Goal: Task Accomplishment & Management: Manage account settings

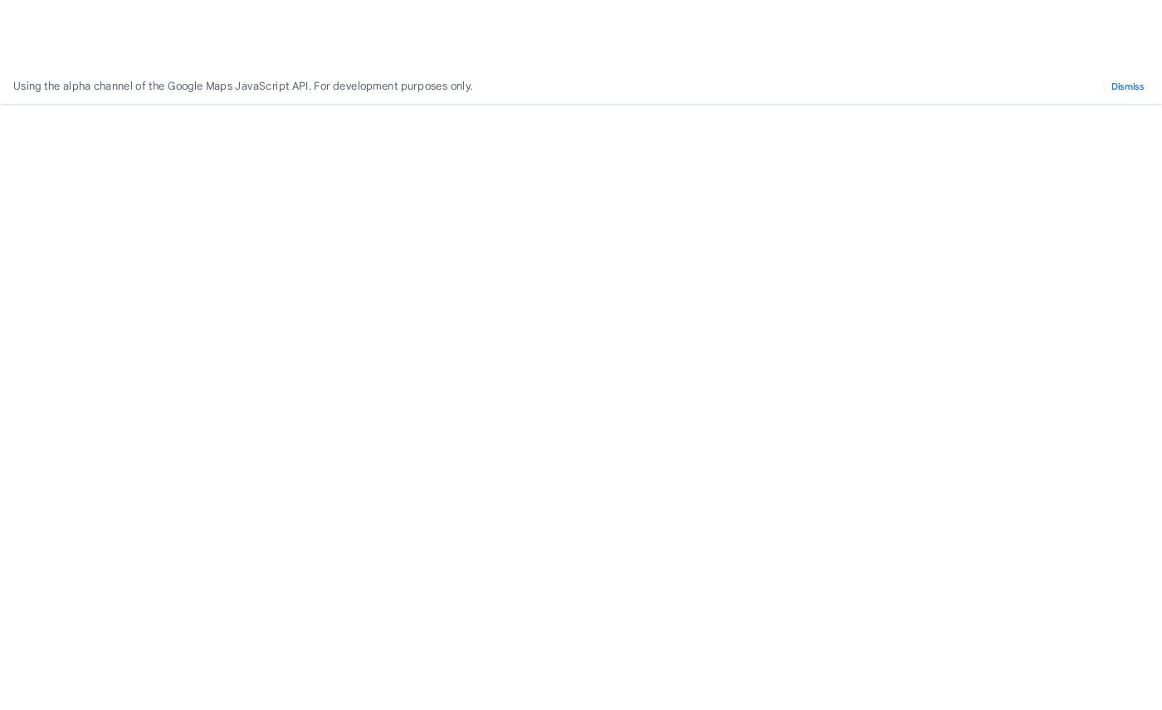
scroll to position [29, 0]
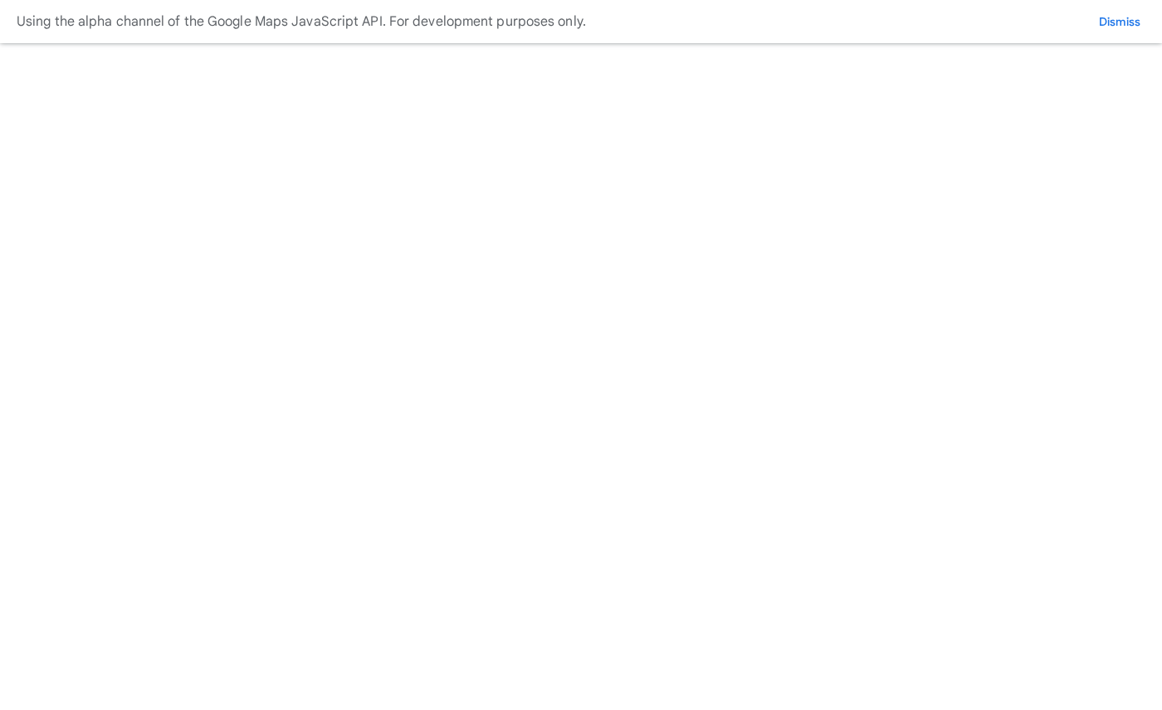
click at [0, 0] on button "Log out" at bounding box center [0, 0] width 0 height 0
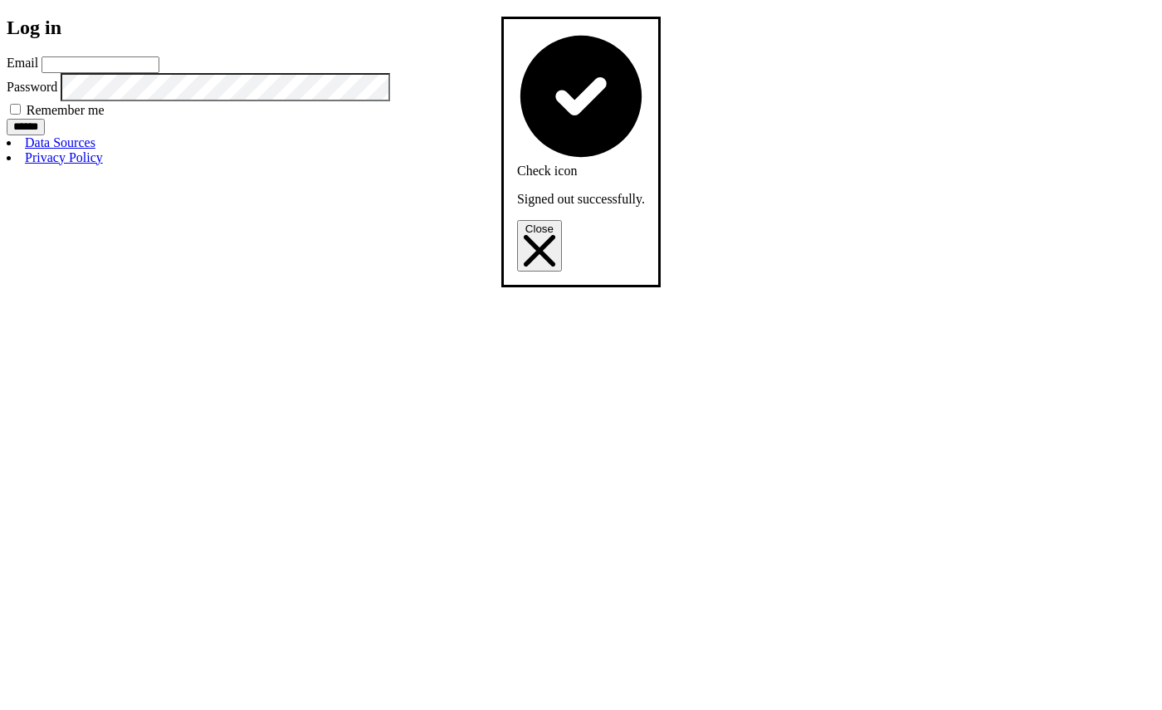
click at [159, 73] on input "Email" at bounding box center [100, 64] width 118 height 17
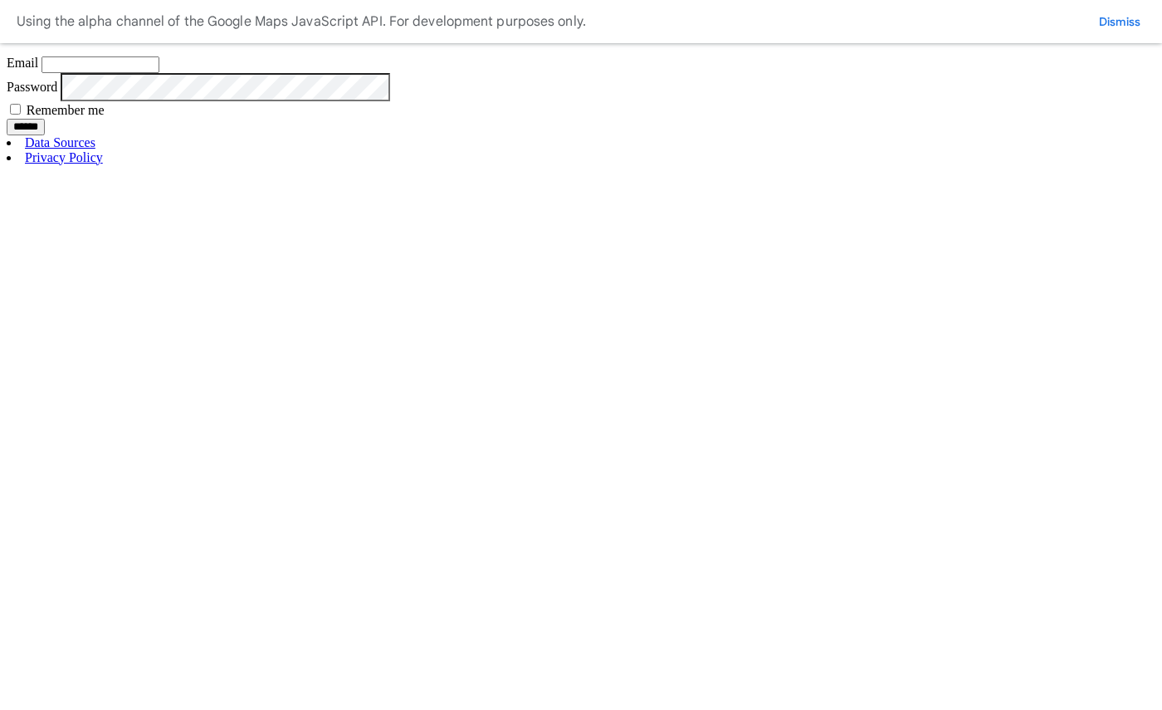
click at [159, 73] on input "Email" at bounding box center [100, 64] width 118 height 17
click at [57, 93] on label "Password" at bounding box center [32, 86] width 51 height 14
click at [159, 73] on input "Email" at bounding box center [100, 64] width 118 height 17
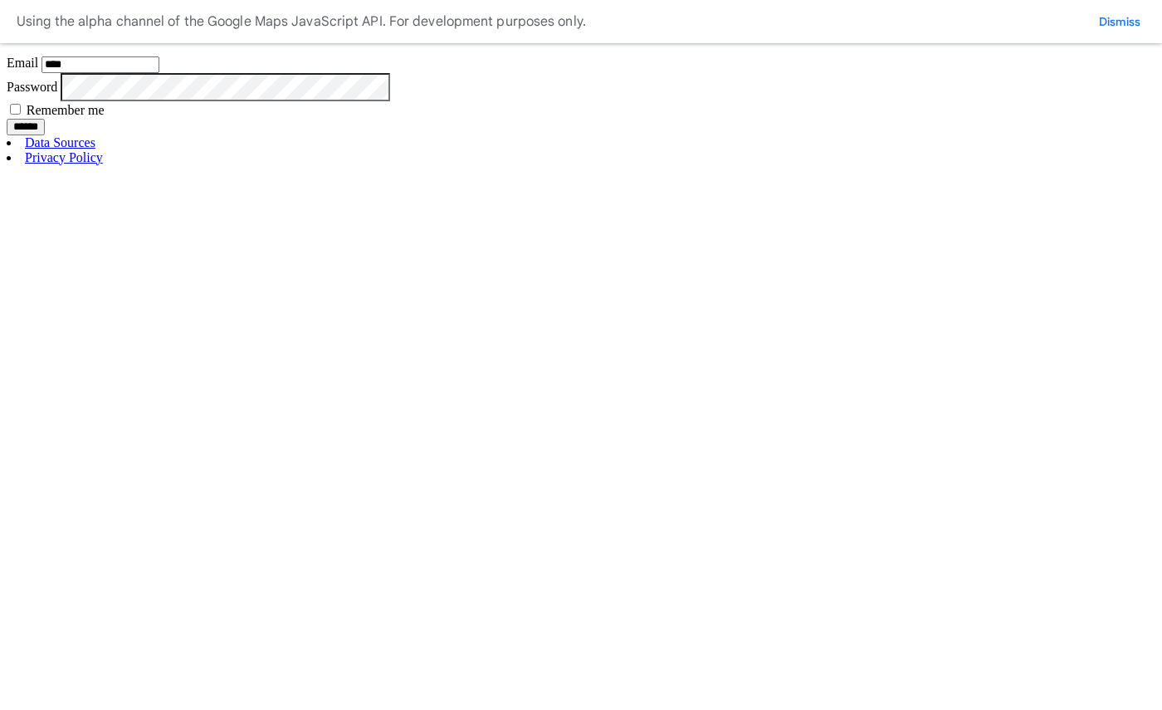
type input "**********"
click at [45, 135] on input "******" at bounding box center [26, 127] width 38 height 17
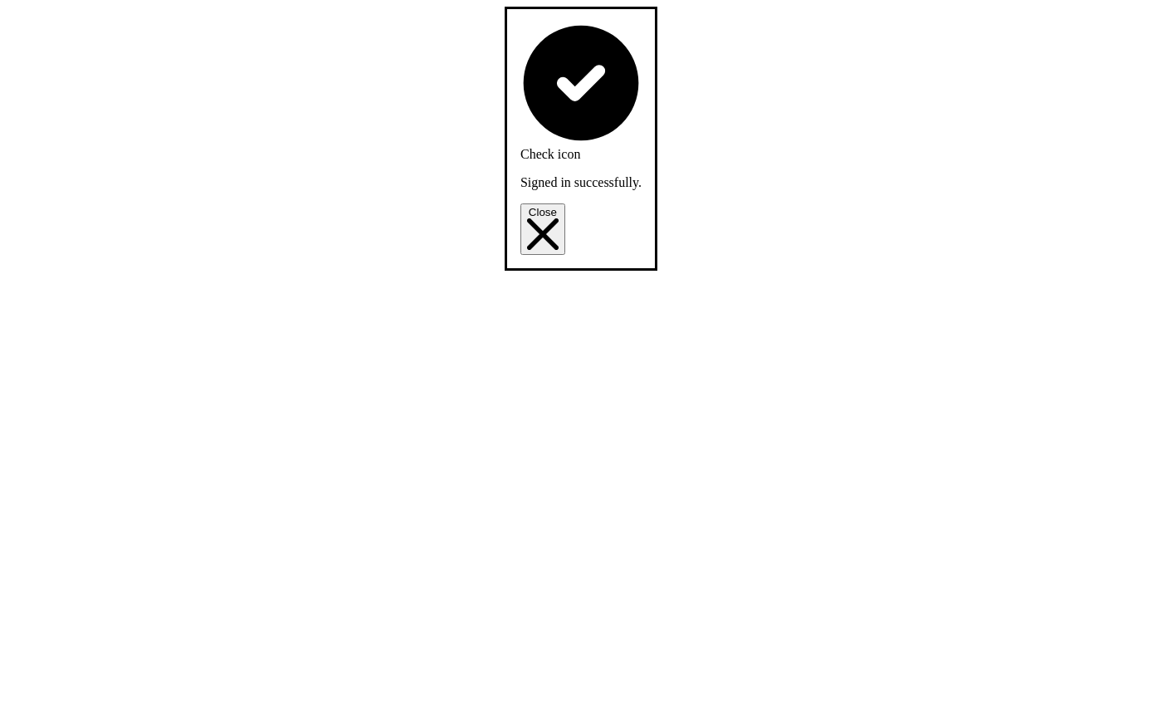
scroll to position [893, 0]
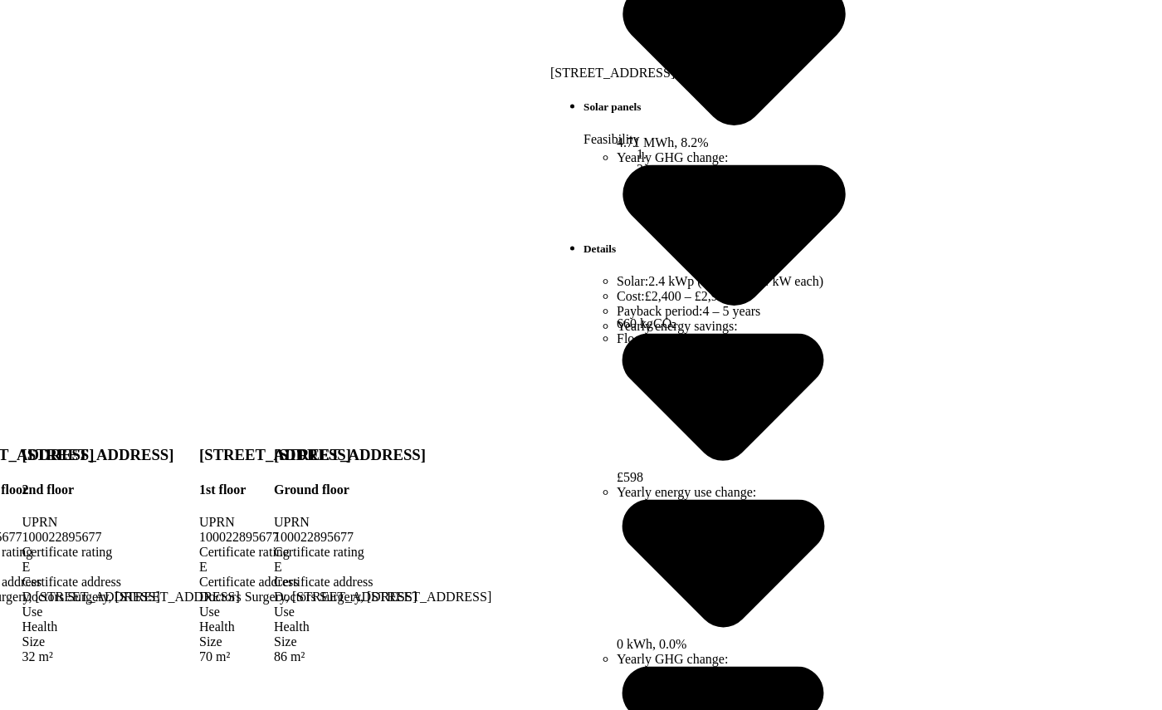
scroll to position [697, 0]
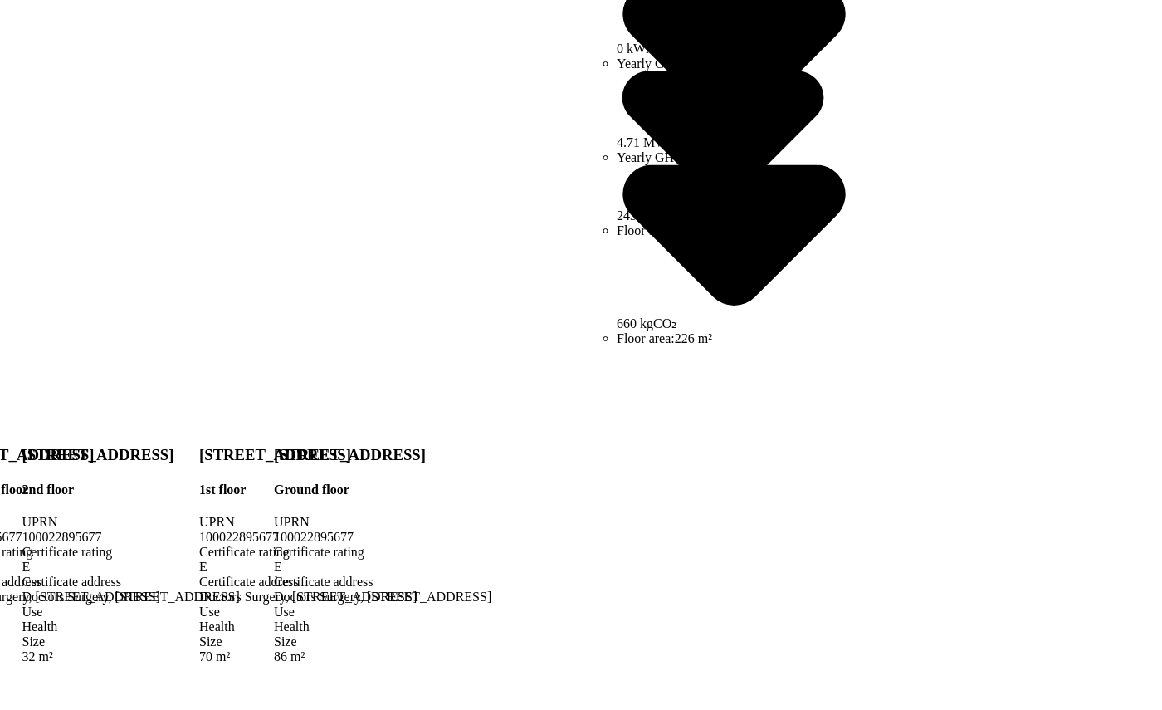
scroll to position [482, 0]
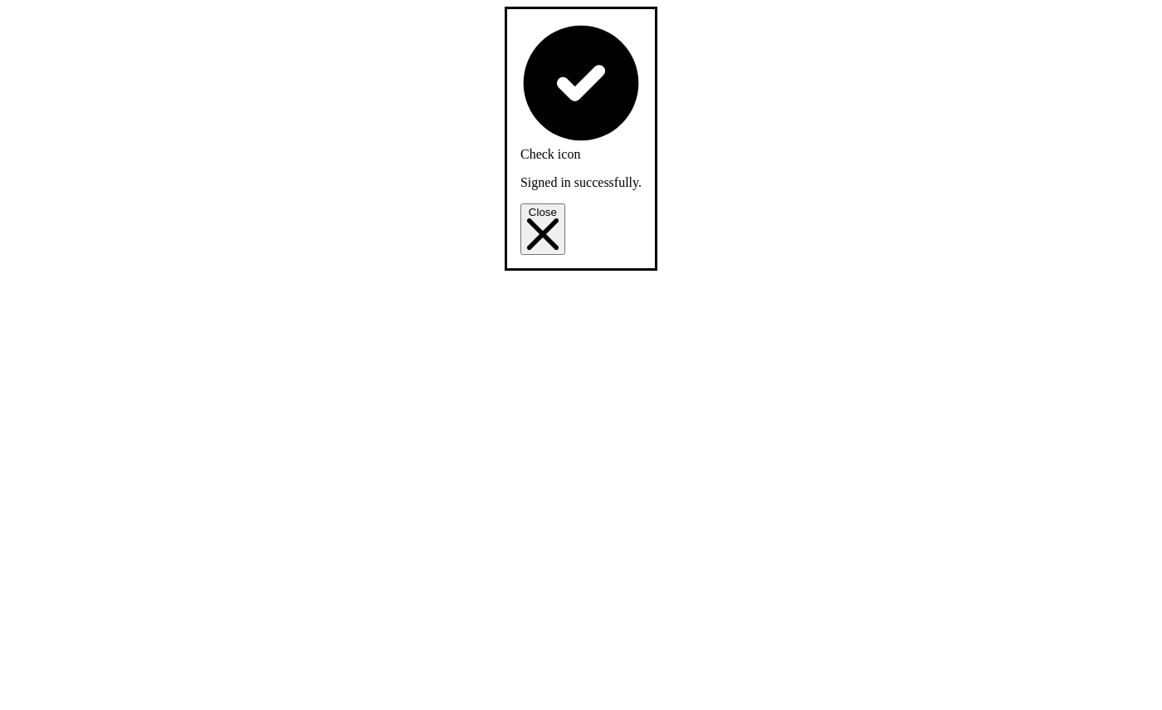
scroll to position [1017, 0]
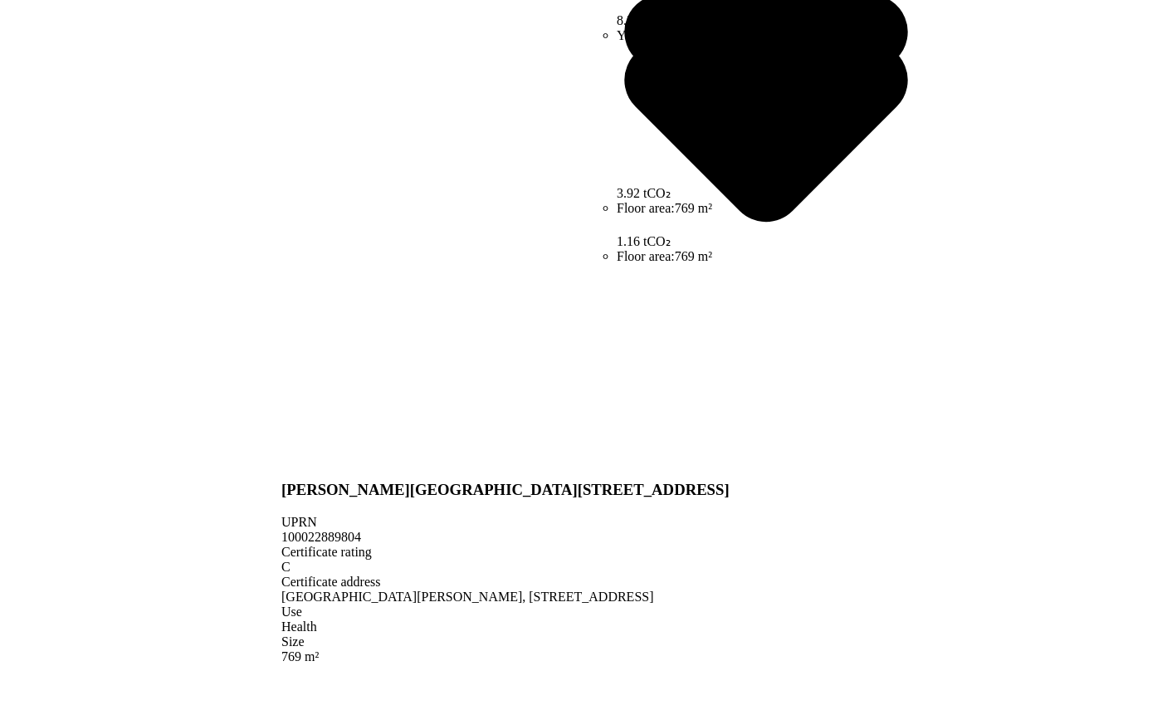
scroll to position [536, 0]
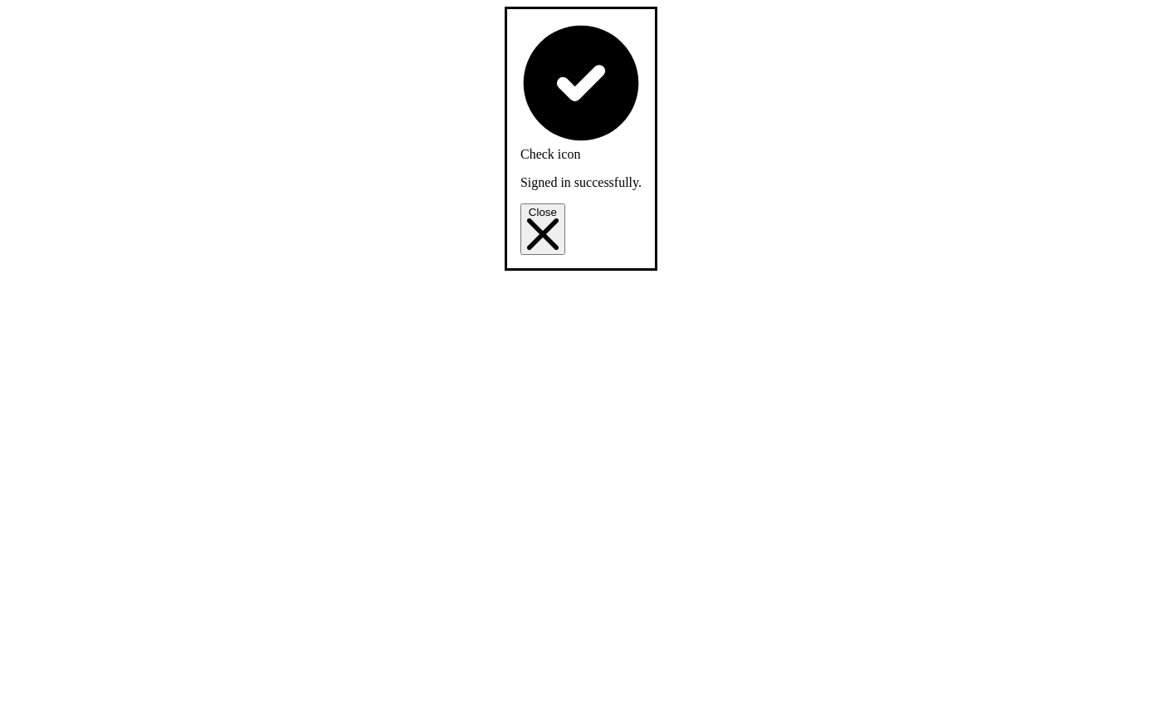
scroll to position [1707, 0]
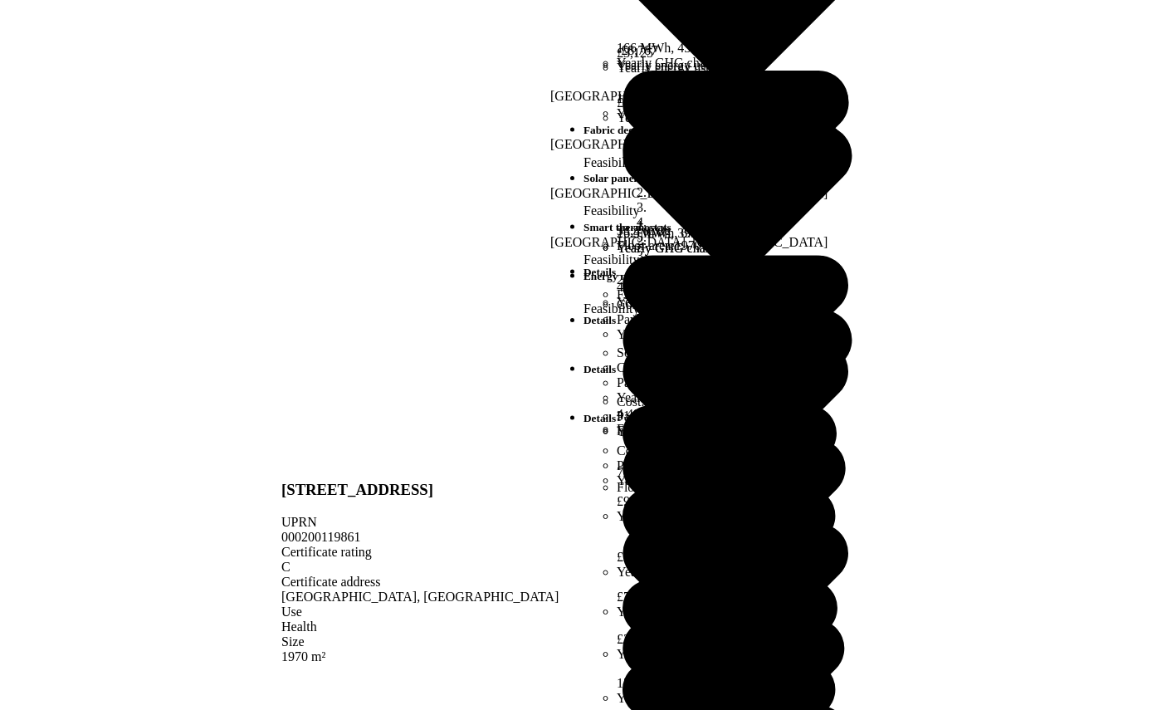
scroll to position [724, 0]
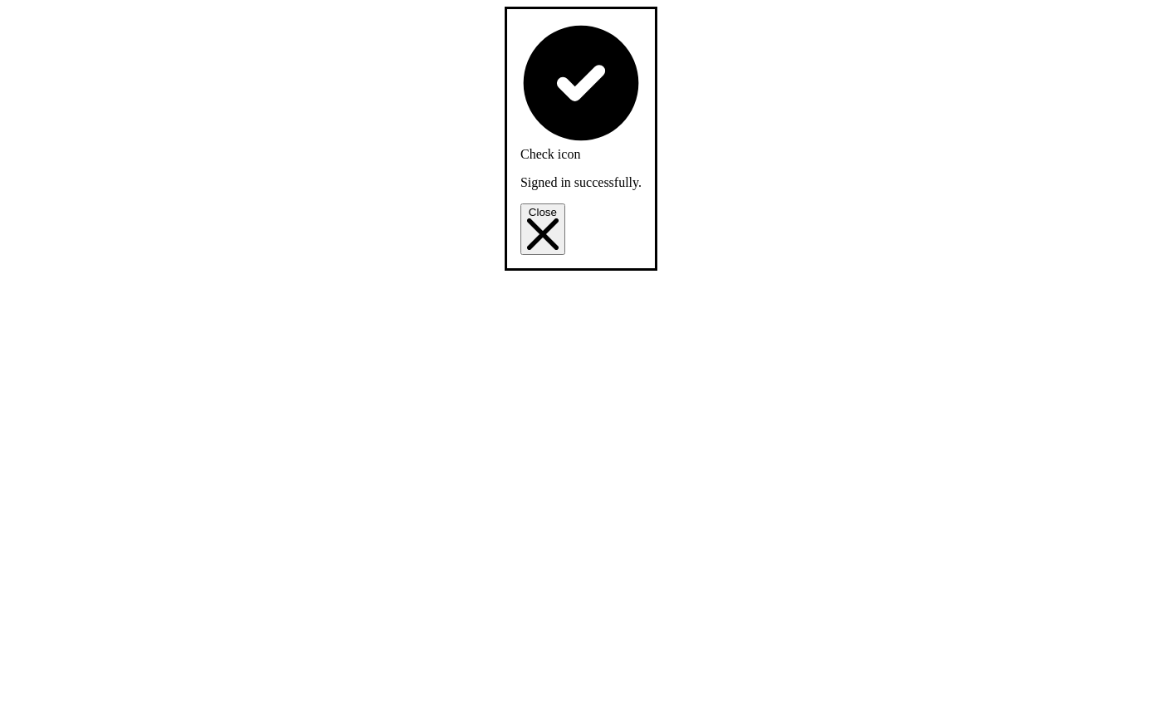
scroll to position [2266, 0]
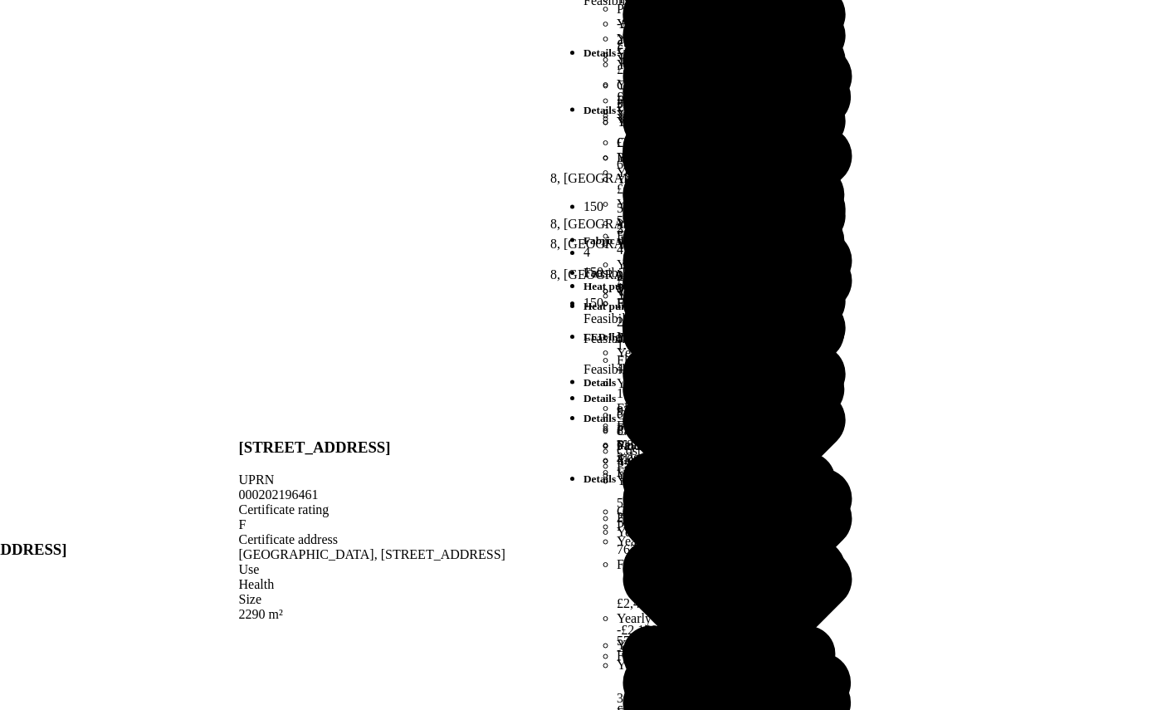
scroll to position [1204, 0]
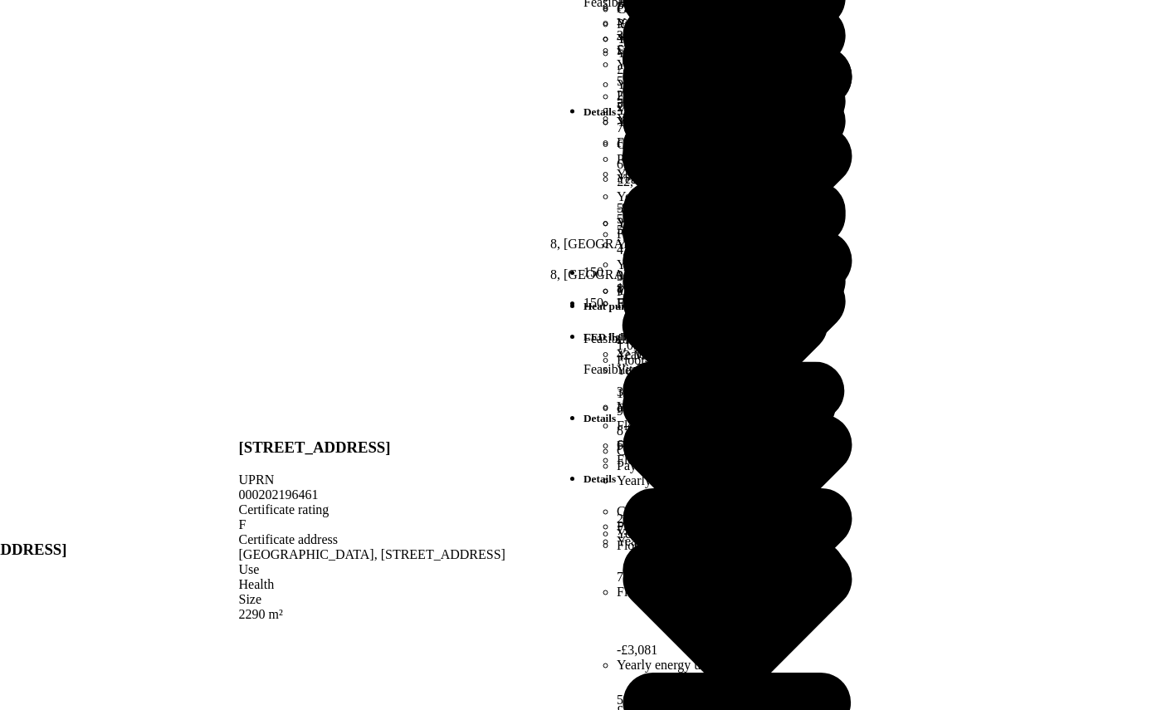
scroll to position [1719, 0]
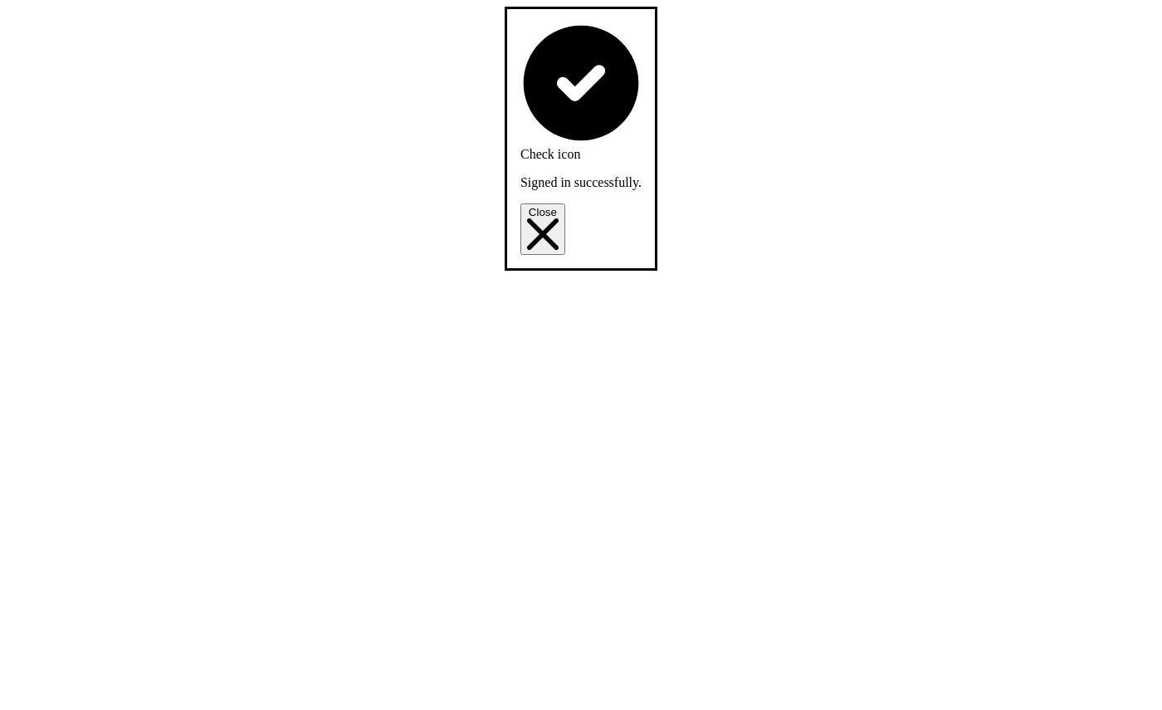
scroll to position [2277, 0]
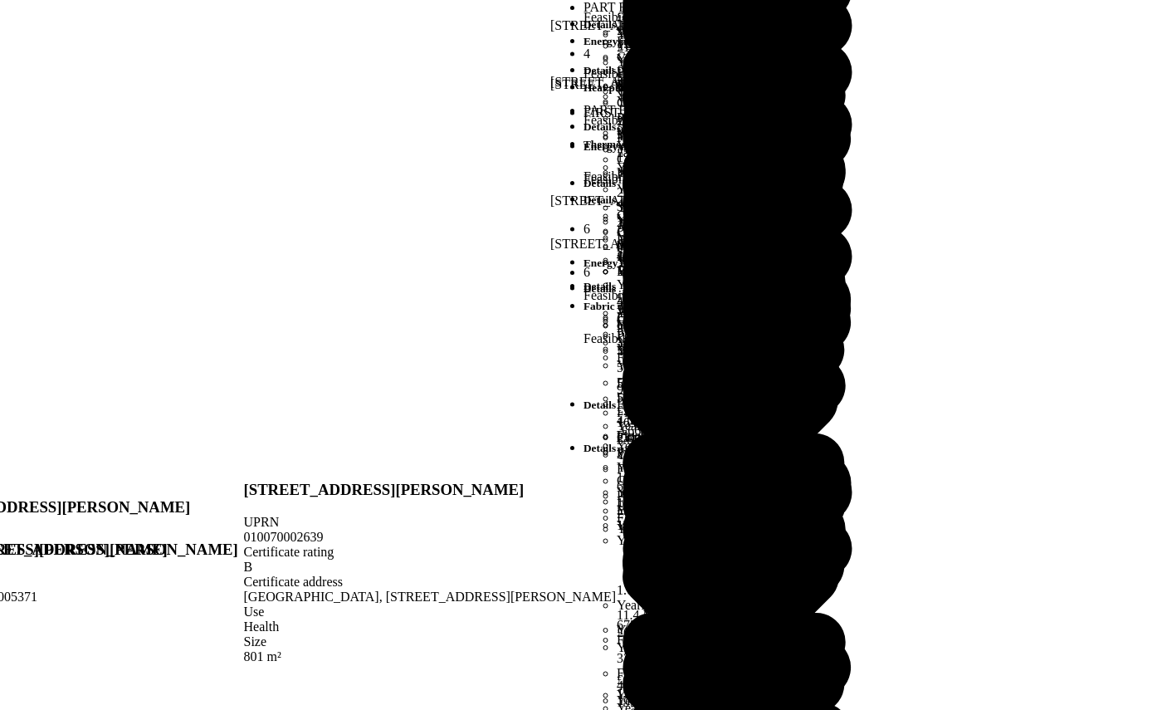
scroll to position [2197, 0]
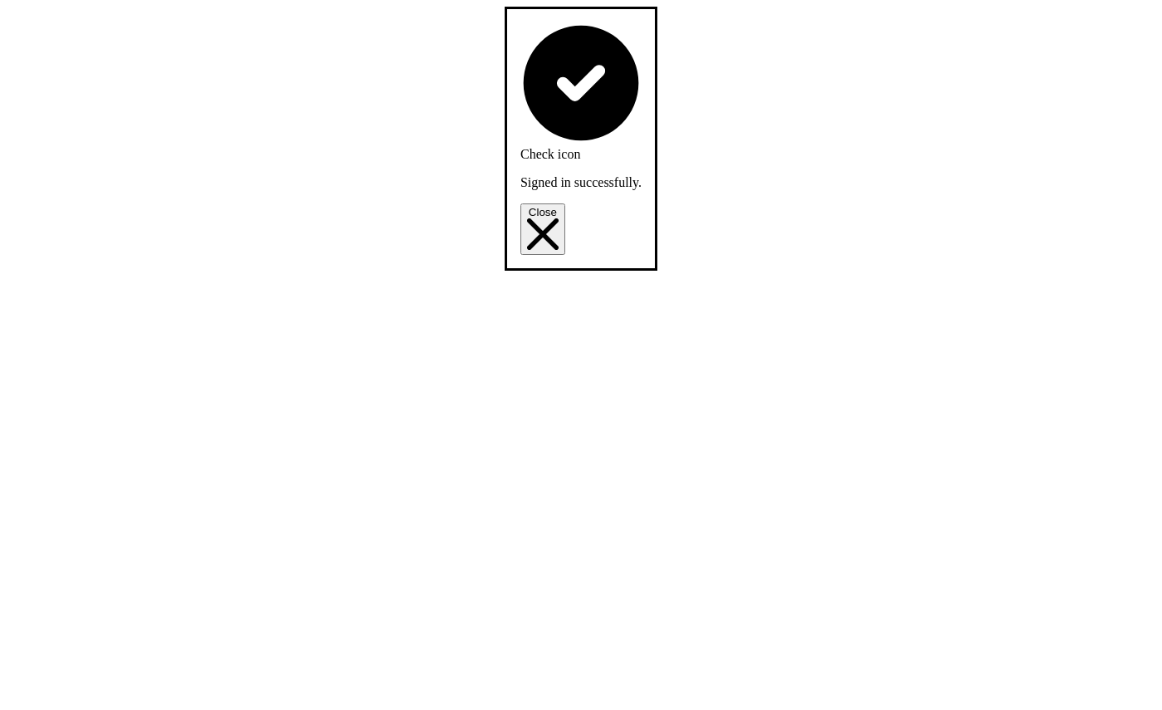
scroll to position [340, 0]
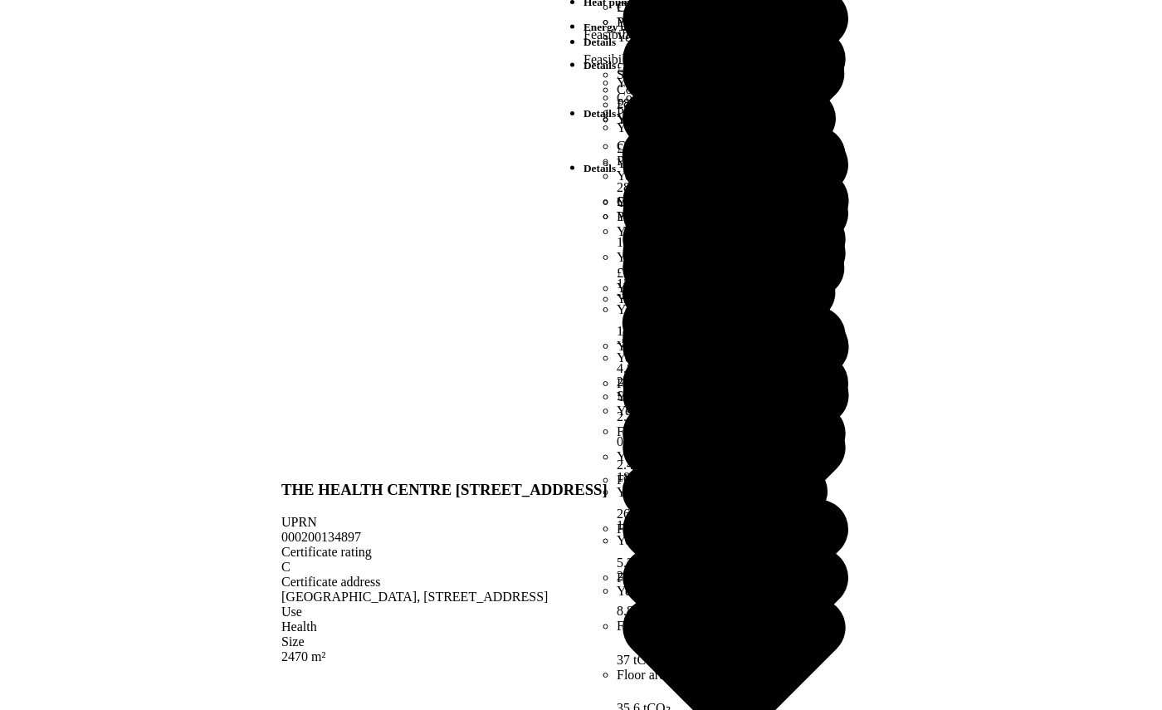
scroll to position [387, 0]
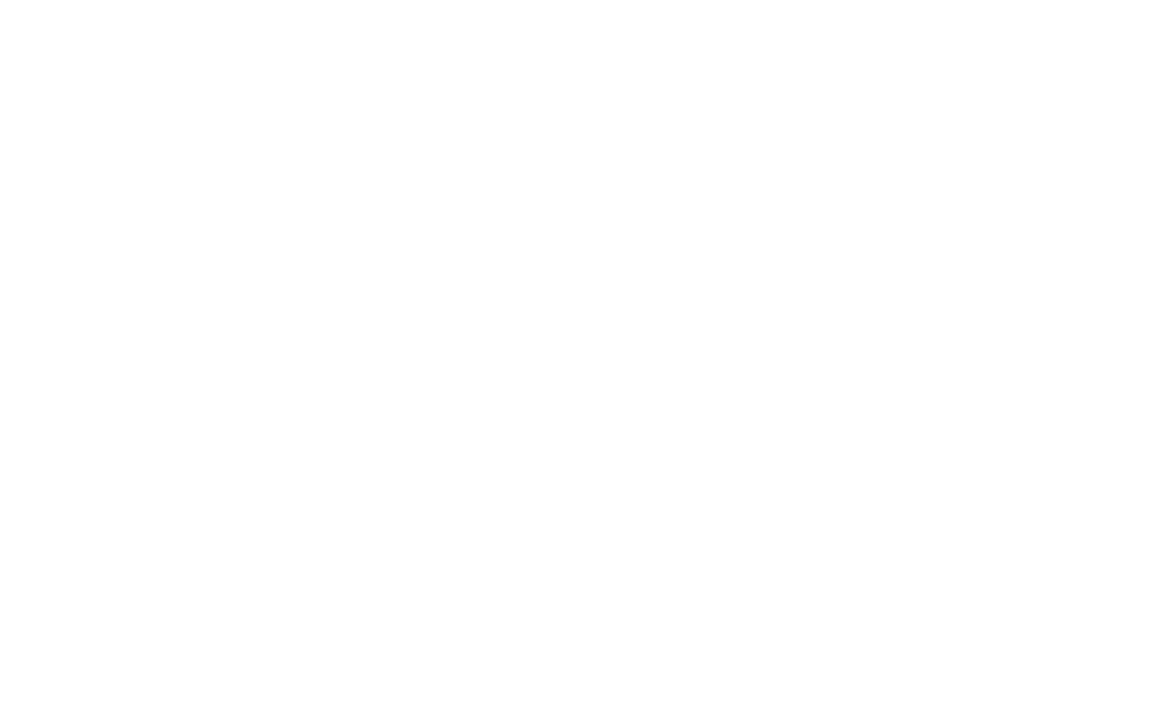
scroll to position [49, 0]
